Goal: Book appointment/travel/reservation

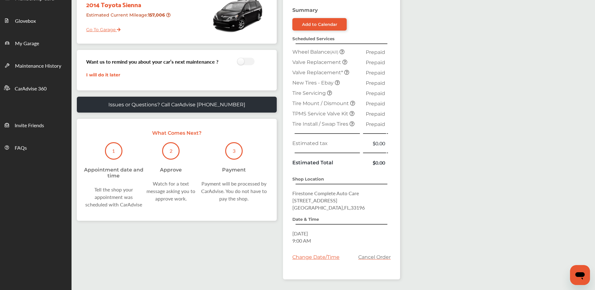
scroll to position [133, 0]
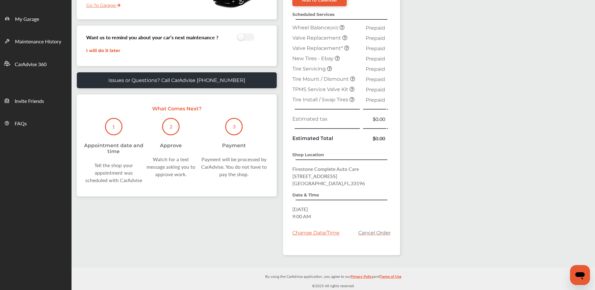
click at [309, 233] on div "Change Date/Time" at bounding box center [315, 233] width 47 height 6
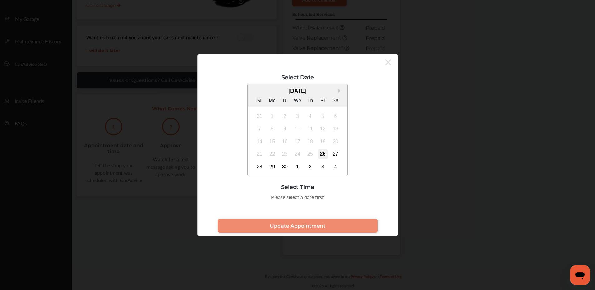
click at [325, 155] on div "26" at bounding box center [323, 154] width 10 height 10
click at [333, 158] on div "27" at bounding box center [335, 154] width 10 height 10
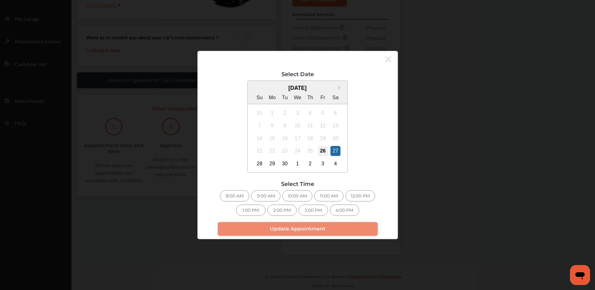
click at [324, 150] on div "26" at bounding box center [323, 151] width 10 height 10
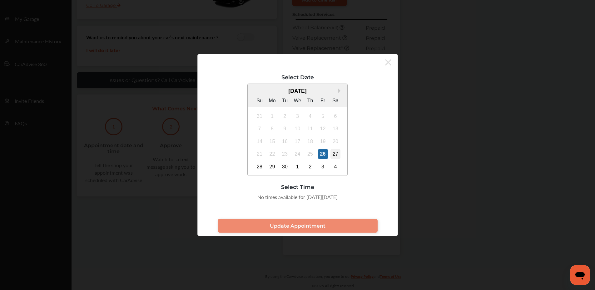
click at [334, 155] on div "27" at bounding box center [335, 154] width 10 height 10
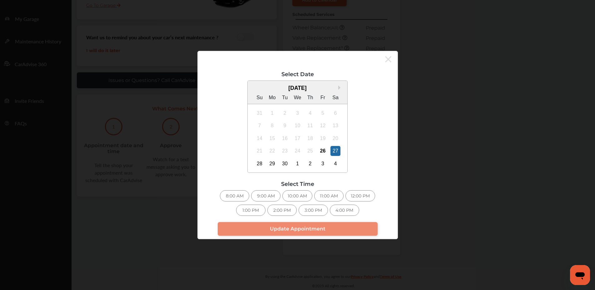
click at [269, 195] on div "9:00 AM" at bounding box center [265, 195] width 29 height 11
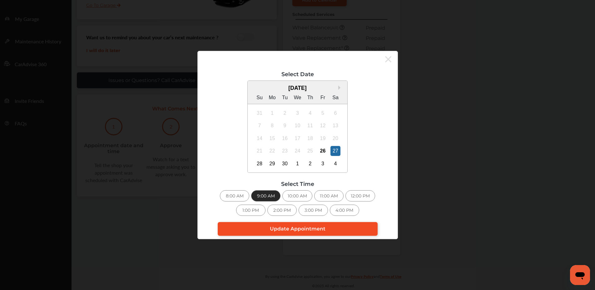
click at [311, 230] on span "Update Appointment" at bounding box center [298, 229] width 56 height 6
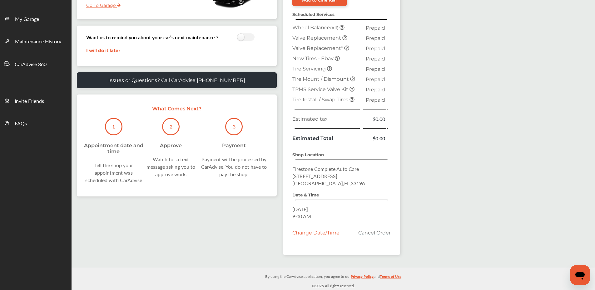
click at [308, 231] on div "Change Date/Time" at bounding box center [315, 233] width 47 height 6
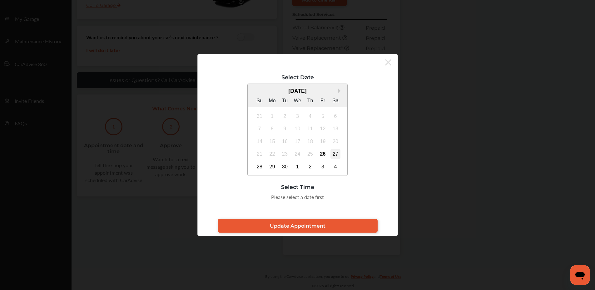
click at [333, 153] on div "27" at bounding box center [335, 154] width 10 height 10
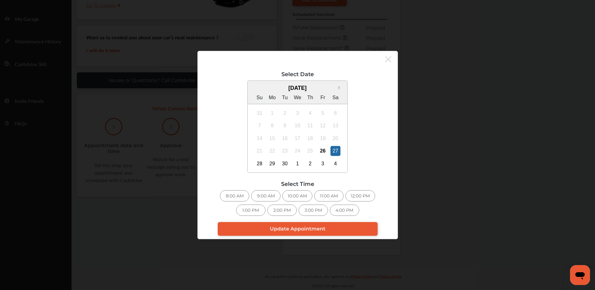
click at [297, 195] on div "10:00 AM" at bounding box center [297, 195] width 30 height 11
click at [292, 231] on span "Update Appointment" at bounding box center [298, 229] width 56 height 6
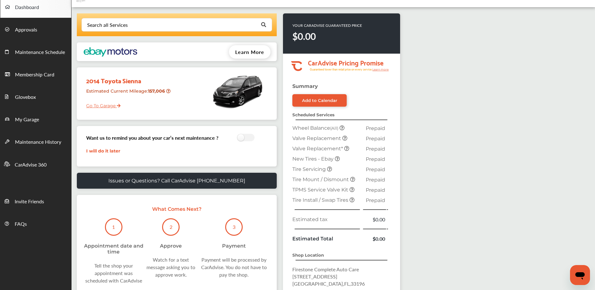
scroll to position [0, 0]
